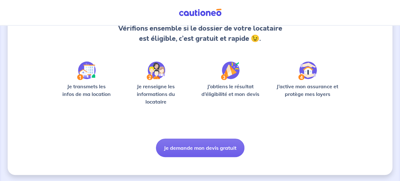
scroll to position [75, 0]
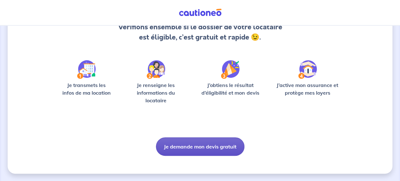
click at [210, 147] on button "Je demande mon devis gratuit" at bounding box center [200, 146] width 89 height 18
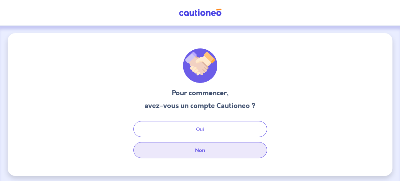
click at [190, 156] on button "Non" at bounding box center [200, 150] width 134 height 16
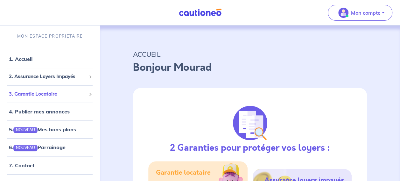
click at [47, 92] on span "3. Garantie Locataire" at bounding box center [47, 93] width 77 height 7
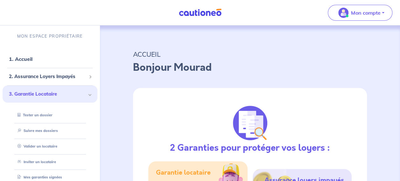
click at [48, 94] on span "3. Garantie Locataire" at bounding box center [47, 93] width 77 height 7
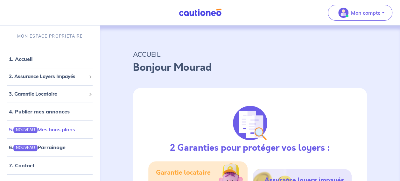
click at [59, 130] on link "5. NOUVEAU Mes bons plans" at bounding box center [42, 129] width 66 height 6
click at [62, 148] on link "6. NOUVEAU Parrainage" at bounding box center [37, 147] width 56 height 6
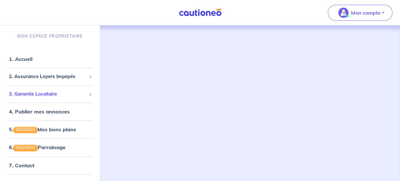
scroll to position [41, 0]
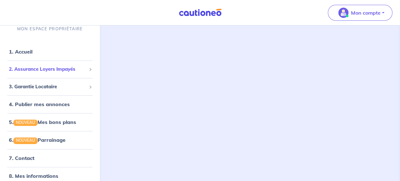
click at [47, 76] on li "2. Assurance Loyers Impayés Souscrire Suivre mes dossiers Mes contrats signés D…" at bounding box center [50, 70] width 95 height 18
click at [52, 68] on span "2. Assurance Loyers Impayés" at bounding box center [47, 69] width 77 height 7
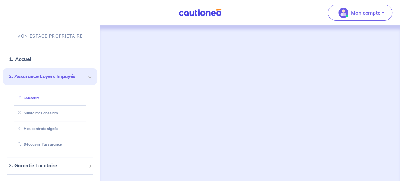
click at [31, 96] on link "Souscrire" at bounding box center [27, 98] width 25 height 4
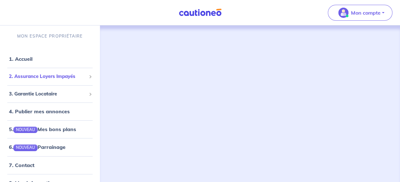
click at [55, 77] on span "2. Assurance Loyers Impayés" at bounding box center [47, 76] width 77 height 7
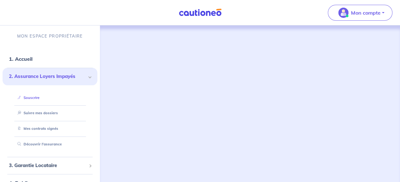
click at [33, 96] on link "Souscrire" at bounding box center [27, 98] width 25 height 4
click at [55, 143] on link "Découvrir l'assurance" at bounding box center [38, 144] width 46 height 4
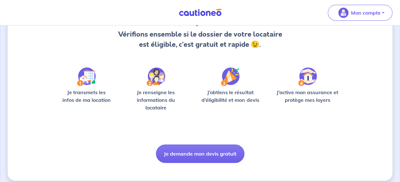
scroll to position [74, 0]
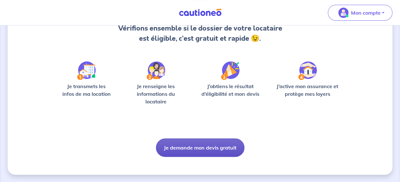
click at [224, 144] on button "Je demande mon devis gratuit" at bounding box center [200, 148] width 89 height 18
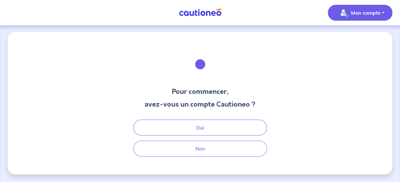
scroll to position [1, 0]
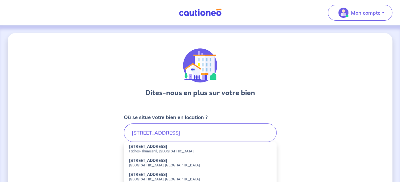
click at [155, 151] on small "Faches-Thumesnil, [GEOGRAPHIC_DATA]" at bounding box center [200, 151] width 143 height 4
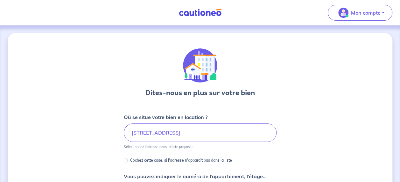
type input "[STREET_ADDRESS]"
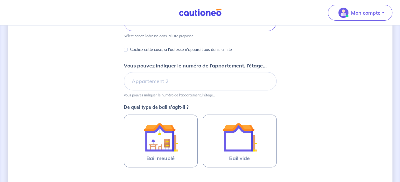
scroll to position [111, 0]
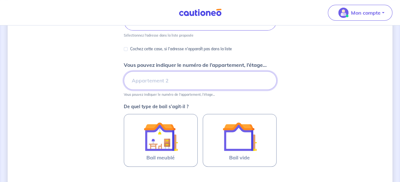
click at [211, 80] on input "Vous pouvez indiquer le numéro de l’appartement, l’étage..." at bounding box center [200, 80] width 153 height 18
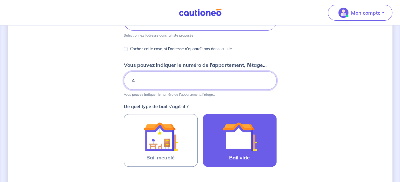
type input "4"
click at [232, 137] on img at bounding box center [240, 136] width 34 height 34
click at [0, 0] on input "Bail vide" at bounding box center [0, 0] width 0 height 0
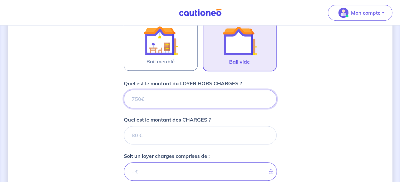
scroll to position [215, 0]
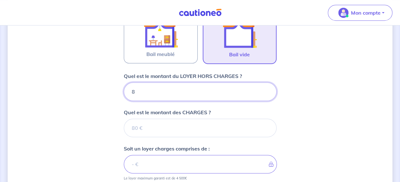
type input "81"
type input "818"
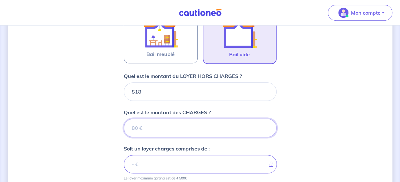
click at [162, 130] on input "Quel est le montant des CHARGES ?" at bounding box center [200, 128] width 153 height 18
type input "1"
type input "819"
type input "100"
type input "918"
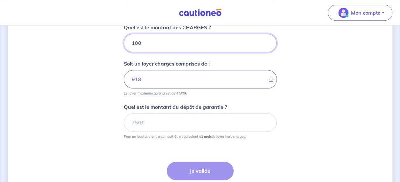
scroll to position [303, 0]
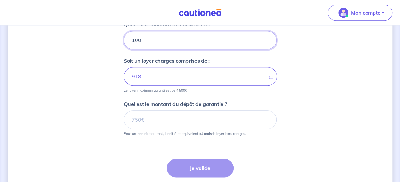
type input "100"
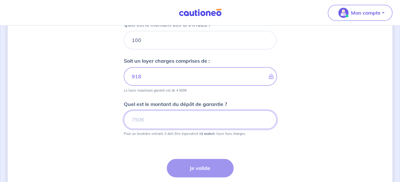
click at [153, 117] on input "Quel est le montant du dépôt de garantie ?" at bounding box center [200, 120] width 153 height 18
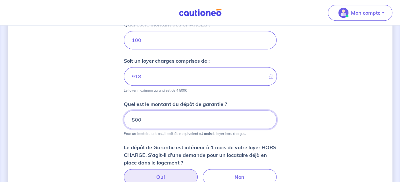
type input "800"
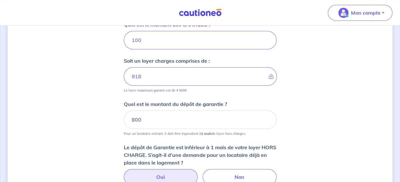
click at [172, 174] on label "Oui" at bounding box center [161, 177] width 74 height 16
click at [198, 173] on input "Oui" at bounding box center [200, 171] width 4 height 4
radio input "true"
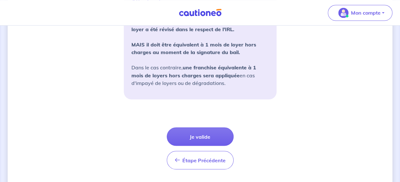
scroll to position [542, 0]
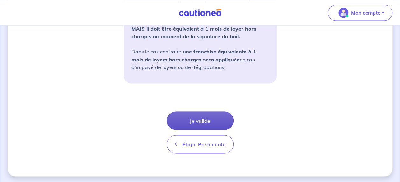
click at [207, 121] on button "Je valide" at bounding box center [200, 120] width 67 height 18
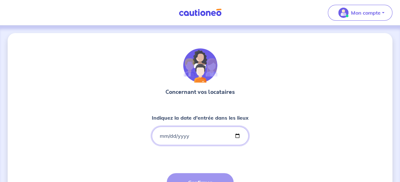
click at [197, 133] on input "Indiquez la date d'entrée dans les lieux" at bounding box center [200, 136] width 97 height 18
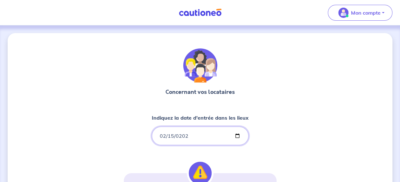
type input "[DATE]"
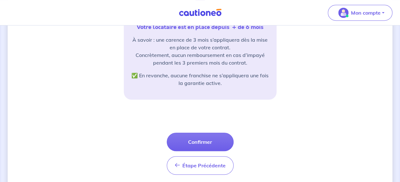
scroll to position [168, 0]
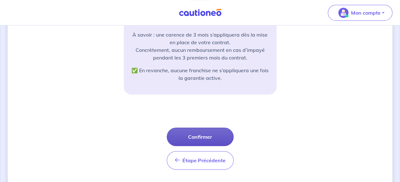
click at [196, 137] on button "Confirmer" at bounding box center [200, 137] width 67 height 18
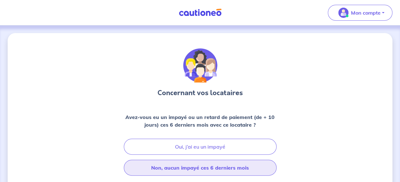
click at [199, 164] on button "Non, aucun impayé ces 6 derniers mois" at bounding box center [200, 168] width 153 height 16
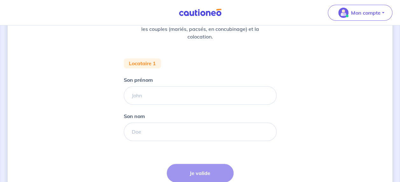
scroll to position [97, 0]
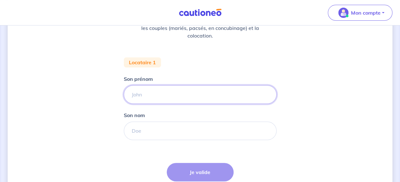
click at [140, 95] on input "Son prénom" at bounding box center [200, 94] width 153 height 18
type input "DRIHMI"
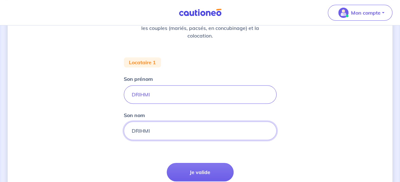
type input "DRIHMI"
type input "[PERSON_NAME]"
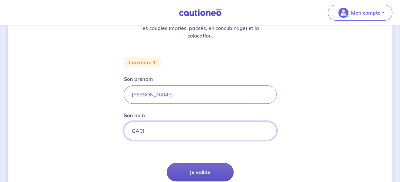
type input "GACI"
click at [210, 169] on button "Je valide" at bounding box center [200, 172] width 67 height 18
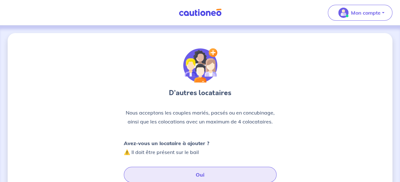
click at [199, 173] on button "Oui" at bounding box center [200, 175] width 153 height 16
click at [209, 175] on button "Oui" at bounding box center [200, 175] width 153 height 16
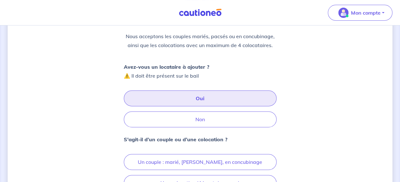
scroll to position [82, 0]
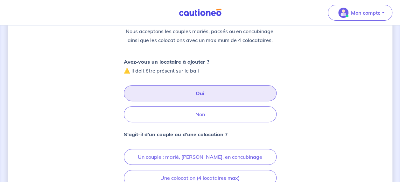
click at [175, 93] on button "Oui" at bounding box center [200, 93] width 153 height 16
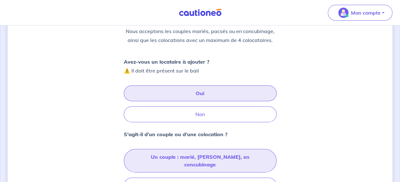
click at [163, 154] on button "Un couple : marié, [PERSON_NAME], en concubinage" at bounding box center [200, 161] width 153 height 24
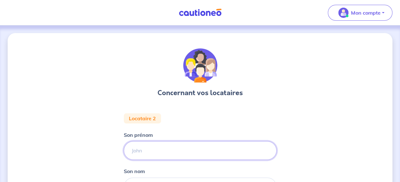
click at [161, 152] on input "Son prénom" at bounding box center [200, 150] width 153 height 18
type input "DRIHIMI"
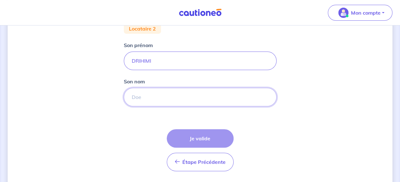
scroll to position [96, 0]
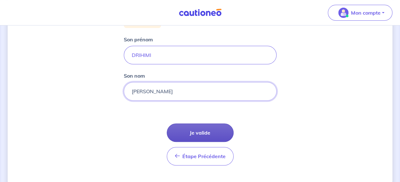
type input "[PERSON_NAME]"
click at [196, 132] on button "Je valide" at bounding box center [200, 133] width 67 height 18
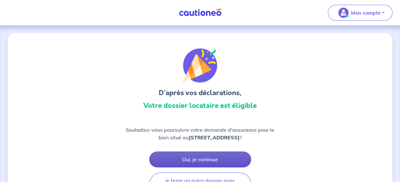
click at [241, 160] on button "Oui, je continue" at bounding box center [200, 160] width 102 height 16
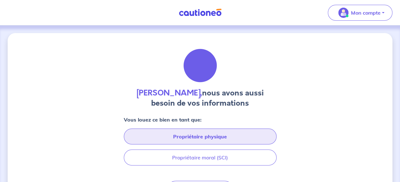
click at [232, 136] on button "Propriétaire physique" at bounding box center [200, 137] width 153 height 16
select select "FR"
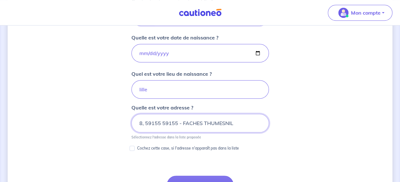
scroll to position [293, 0]
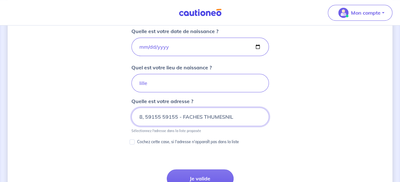
drag, startPoint x: 145, startPoint y: 115, endPoint x: 160, endPoint y: 116, distance: 14.4
click at [160, 116] on input "8, 59155 59155 - FACHES THUMESNIL" at bounding box center [201, 117] width 138 height 18
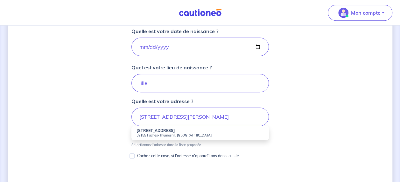
click at [151, 133] on small "59155 Faches-Thumesnil, [GEOGRAPHIC_DATA]" at bounding box center [200, 135] width 127 height 4
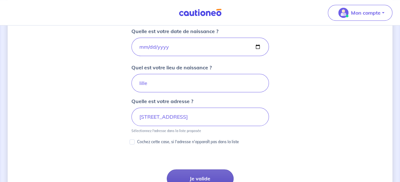
click at [204, 172] on button "Je valide" at bounding box center [200, 178] width 67 height 18
type input "8, 59155 59155 - FACHES THUMESNIL"
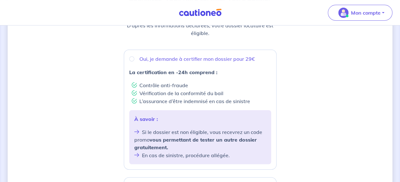
scroll to position [97, 0]
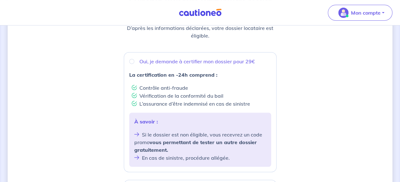
click at [133, 64] on div "Oui, je demande à certifier mon dossier pour 29€" at bounding box center [200, 62] width 142 height 8
radio input "true"
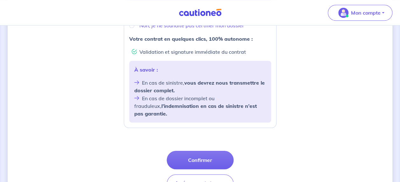
scroll to position [274, 0]
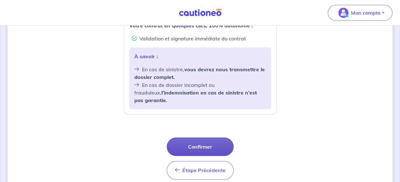
click at [215, 138] on button "Confirmer" at bounding box center [200, 147] width 67 height 18
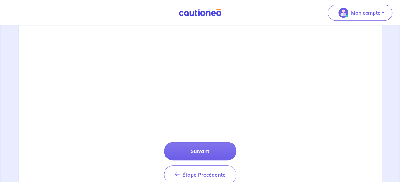
scroll to position [236, 0]
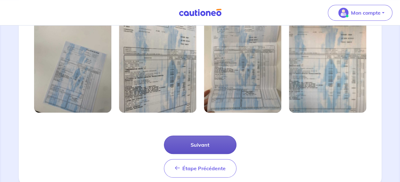
click at [216, 140] on button "Suivant" at bounding box center [200, 145] width 73 height 18
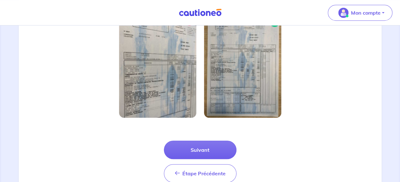
scroll to position [201, 0]
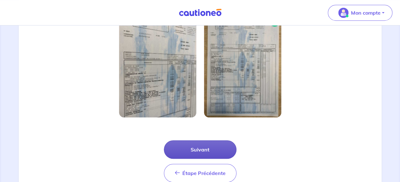
click at [215, 144] on button "Suivant" at bounding box center [200, 149] width 73 height 18
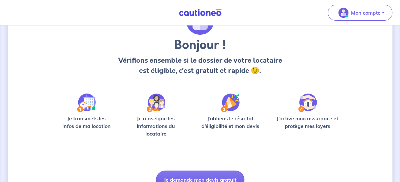
scroll to position [74, 0]
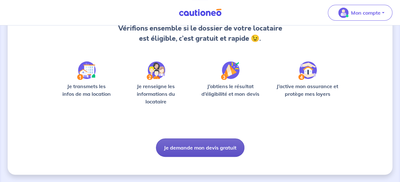
click at [191, 145] on button "Je demande mon devis gratuit" at bounding box center [200, 148] width 89 height 18
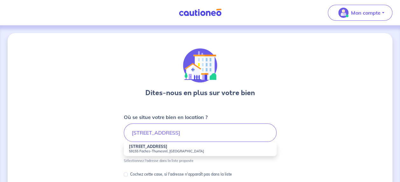
click at [168, 154] on li "[STREET_ADDRESS]" at bounding box center [200, 149] width 153 height 14
type input "[STREET_ADDRESS]"
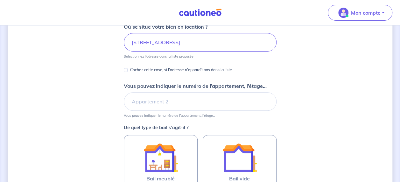
scroll to position [91, 0]
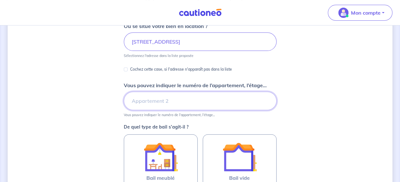
click at [220, 109] on input "Vous pouvez indiquer le numéro de l’appartement, l’étage..." at bounding box center [200, 101] width 153 height 18
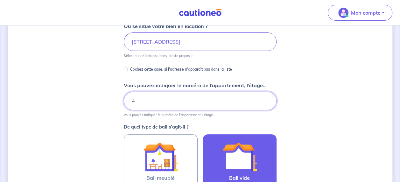
type input "4"
click at [246, 157] on img at bounding box center [240, 157] width 34 height 34
click at [0, 0] on input "Bail vide" at bounding box center [0, 0] width 0 height 0
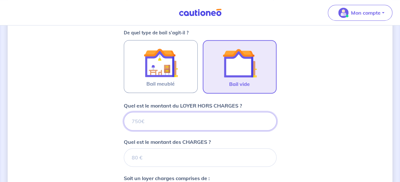
scroll to position [215, 0]
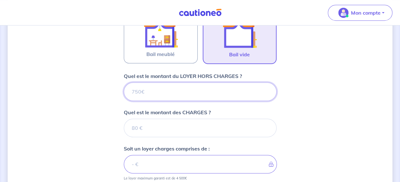
click at [215, 95] on input "Quel est le montant du LOYER HORS CHARGES ?" at bounding box center [200, 91] width 153 height 18
type input "8"
type input "81"
type input "818"
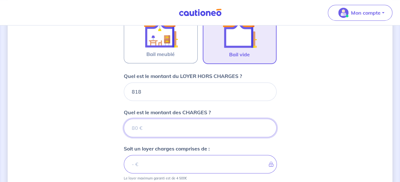
click at [205, 124] on input "Quel est le montant des CHARGES ?" at bounding box center [200, 128] width 153 height 18
type input "1"
type input "819"
type input "100"
type input "918"
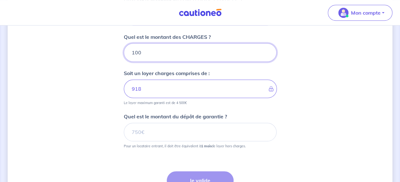
scroll to position [296, 0]
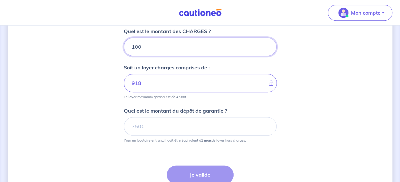
type input "100"
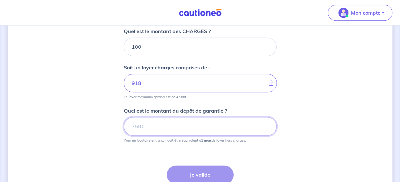
click at [167, 132] on input "Quel est le montant du dépôt de garantie ?" at bounding box center [200, 126] width 153 height 18
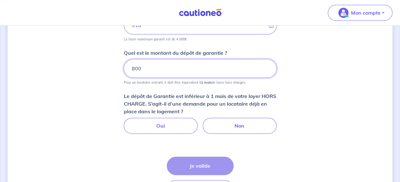
scroll to position [369, 0]
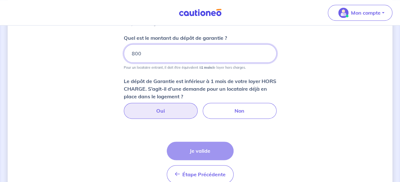
type input "800"
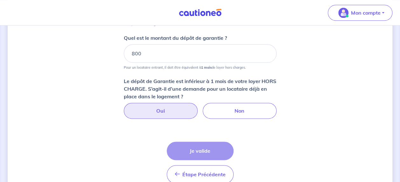
click at [158, 110] on label "Oui" at bounding box center [161, 111] width 74 height 16
click at [198, 107] on input "Oui" at bounding box center [200, 105] width 4 height 4
radio input "true"
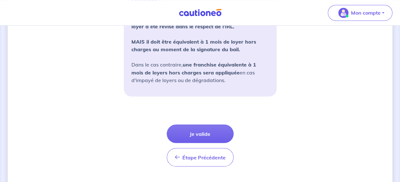
scroll to position [542, 0]
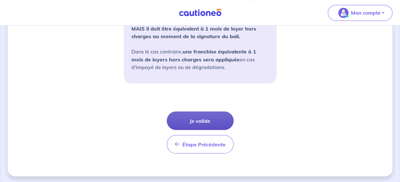
click at [217, 114] on button "Je valide" at bounding box center [200, 120] width 67 height 18
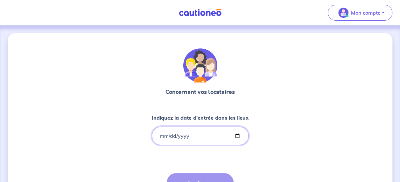
click at [188, 134] on input "Indiquez la date d'entrée dans les lieux" at bounding box center [200, 136] width 97 height 18
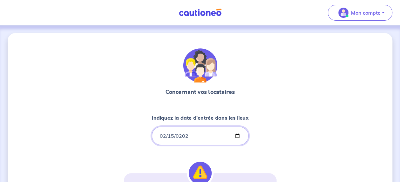
type input "[DATE]"
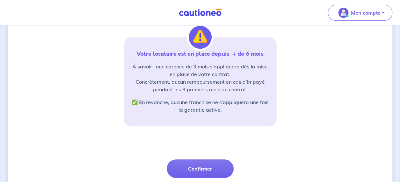
scroll to position [154, 0]
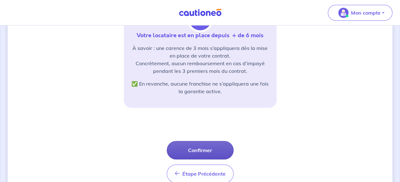
click at [198, 146] on button "Confirmer" at bounding box center [200, 150] width 67 height 18
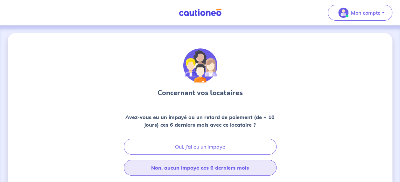
click at [196, 165] on button "Non, aucun impayé ces 6 derniers mois" at bounding box center [200, 168] width 153 height 16
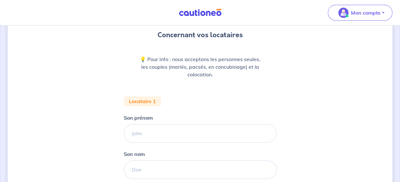
scroll to position [61, 0]
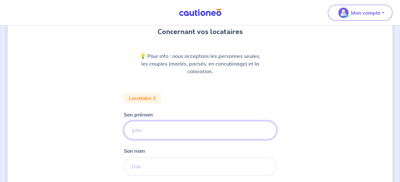
click at [169, 136] on input "Son prénom" at bounding box center [200, 130] width 153 height 18
type input "[PERSON_NAME]"
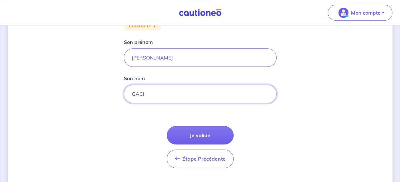
scroll to position [149, 0]
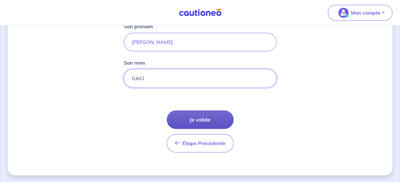
type input "GACI"
click at [196, 120] on button "Je valide" at bounding box center [200, 120] width 67 height 18
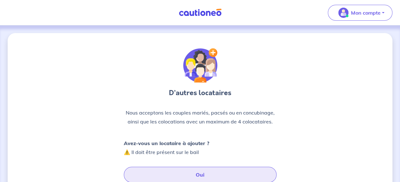
click at [188, 169] on button "Oui" at bounding box center [200, 175] width 153 height 16
click at [362, 118] on div "D’autres locataires Nous acceptons les couples mariés, pacsés ou en concubinage…" at bounding box center [200, 180] width 385 height 294
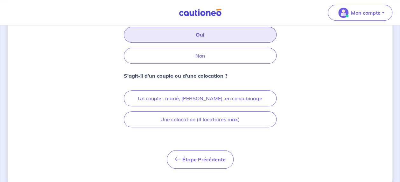
scroll to position [151, 0]
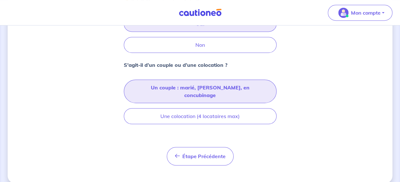
click at [210, 86] on button "Un couple : marié, [PERSON_NAME], en concubinage" at bounding box center [200, 92] width 153 height 24
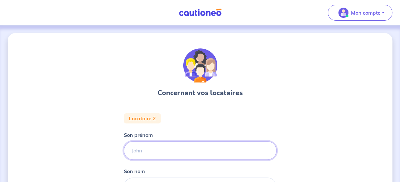
click at [161, 155] on input "Son prénom" at bounding box center [200, 150] width 153 height 18
type input "[PERSON_NAME]"
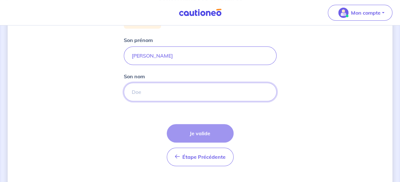
scroll to position [96, 0]
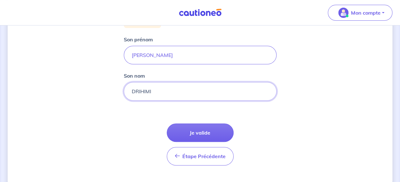
click at [146, 90] on input "DRIHIMI" at bounding box center [200, 91] width 153 height 18
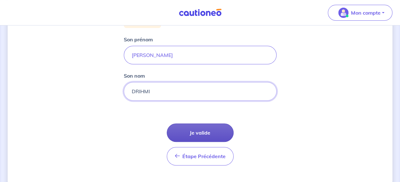
type input "DRIHMI"
click at [188, 129] on button "Je valide" at bounding box center [200, 133] width 67 height 18
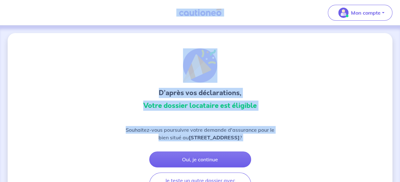
drag, startPoint x: 398, startPoint y: 79, endPoint x: 210, endPoint y: -33, distance: 219.3
